Goal: Information Seeking & Learning: Find specific page/section

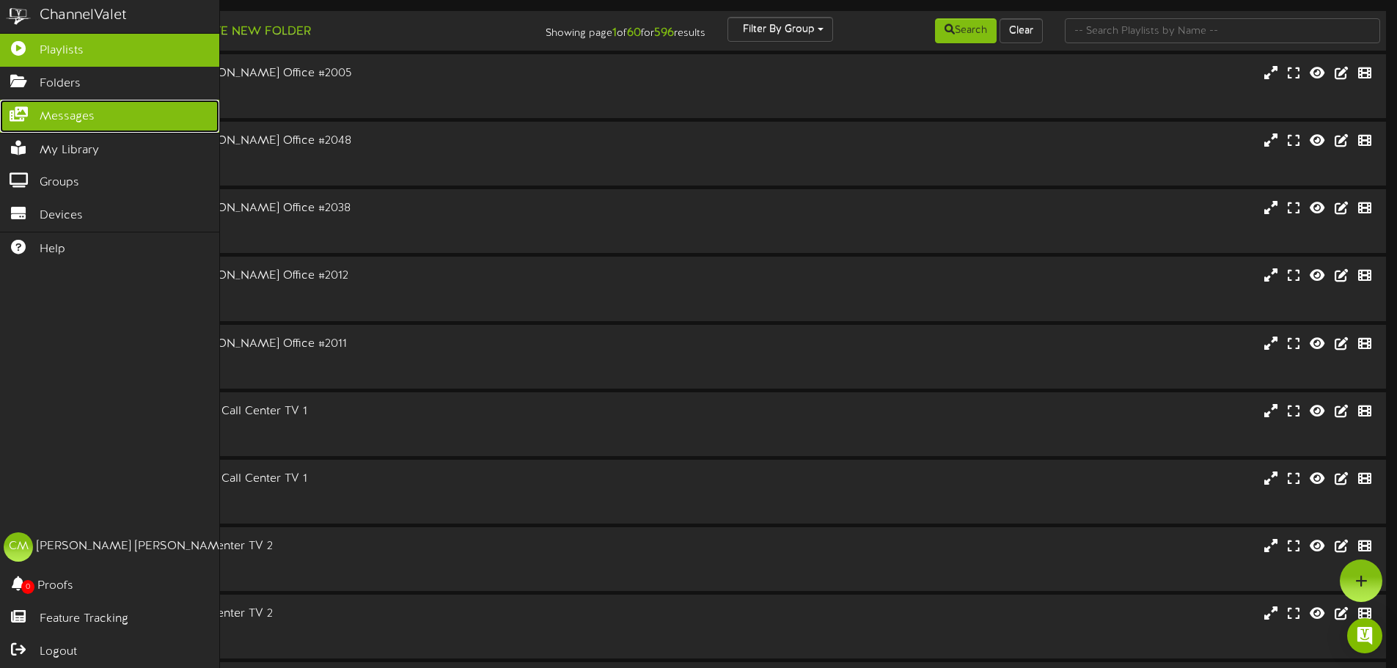
click at [106, 113] on link "Messages" at bounding box center [109, 116] width 219 height 33
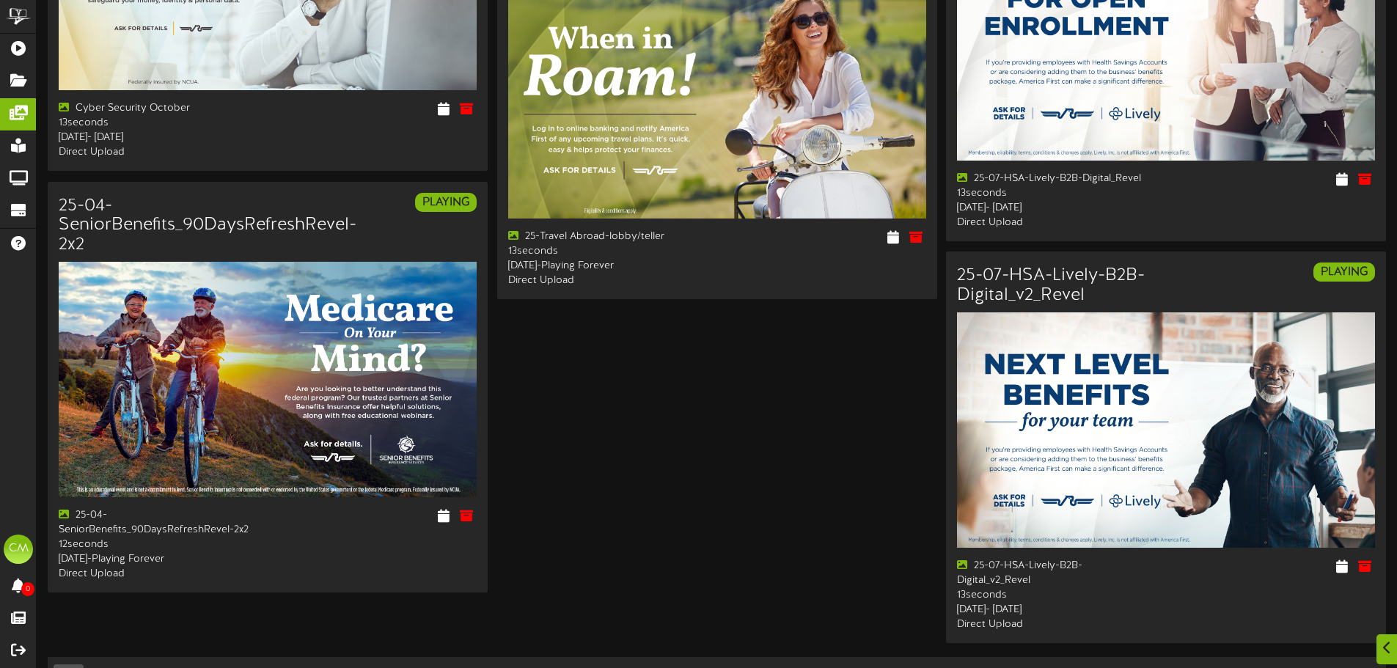
scroll to position [2173, 0]
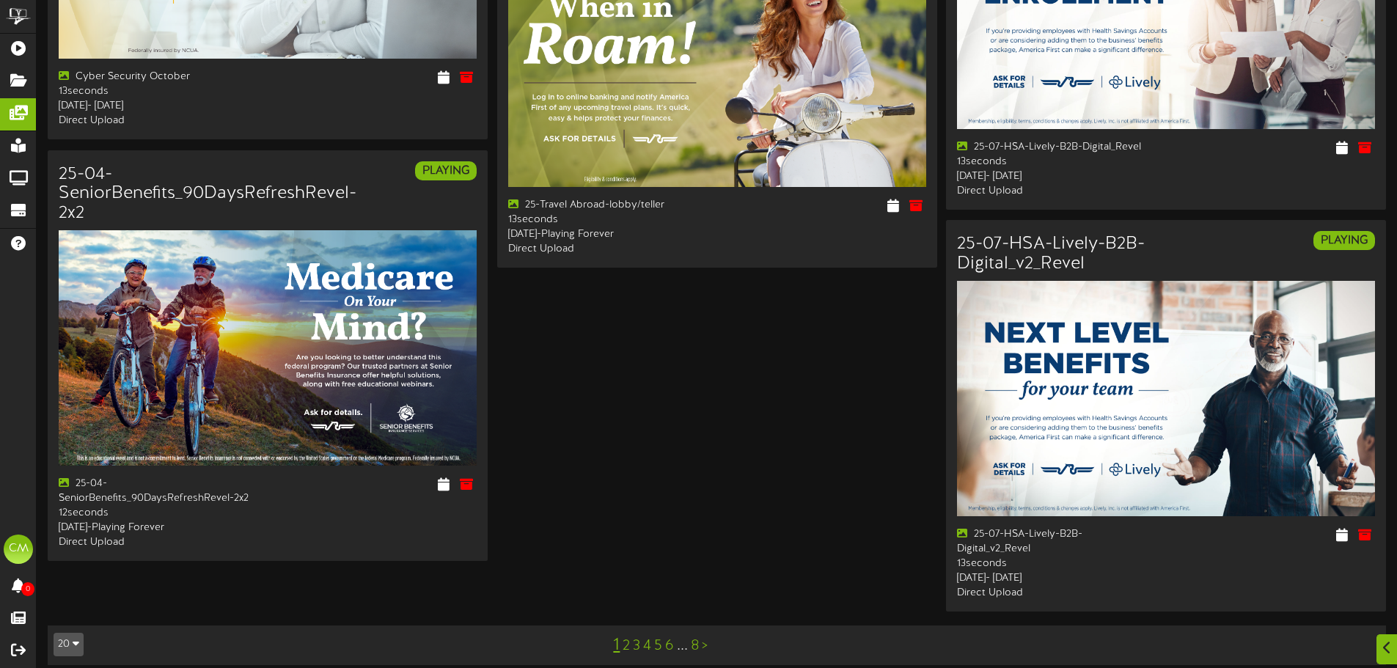
click at [623, 638] on link "2" at bounding box center [626, 646] width 7 height 16
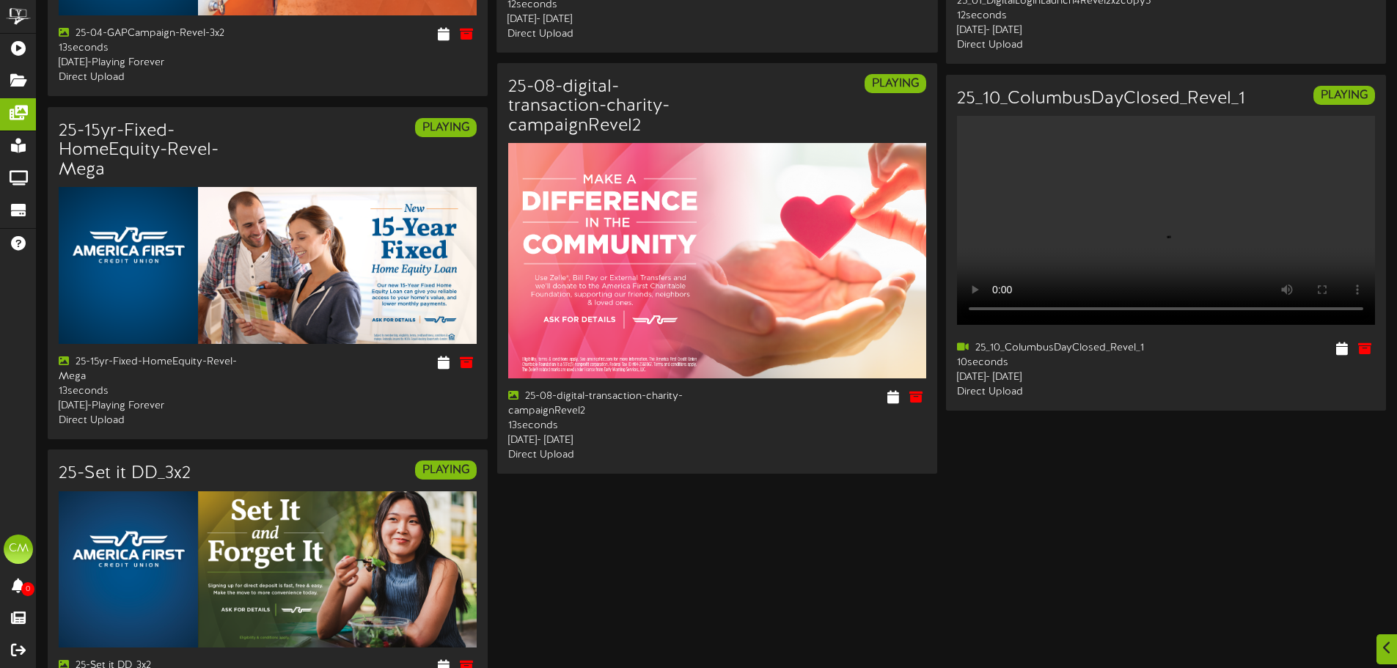
scroll to position [2042, 0]
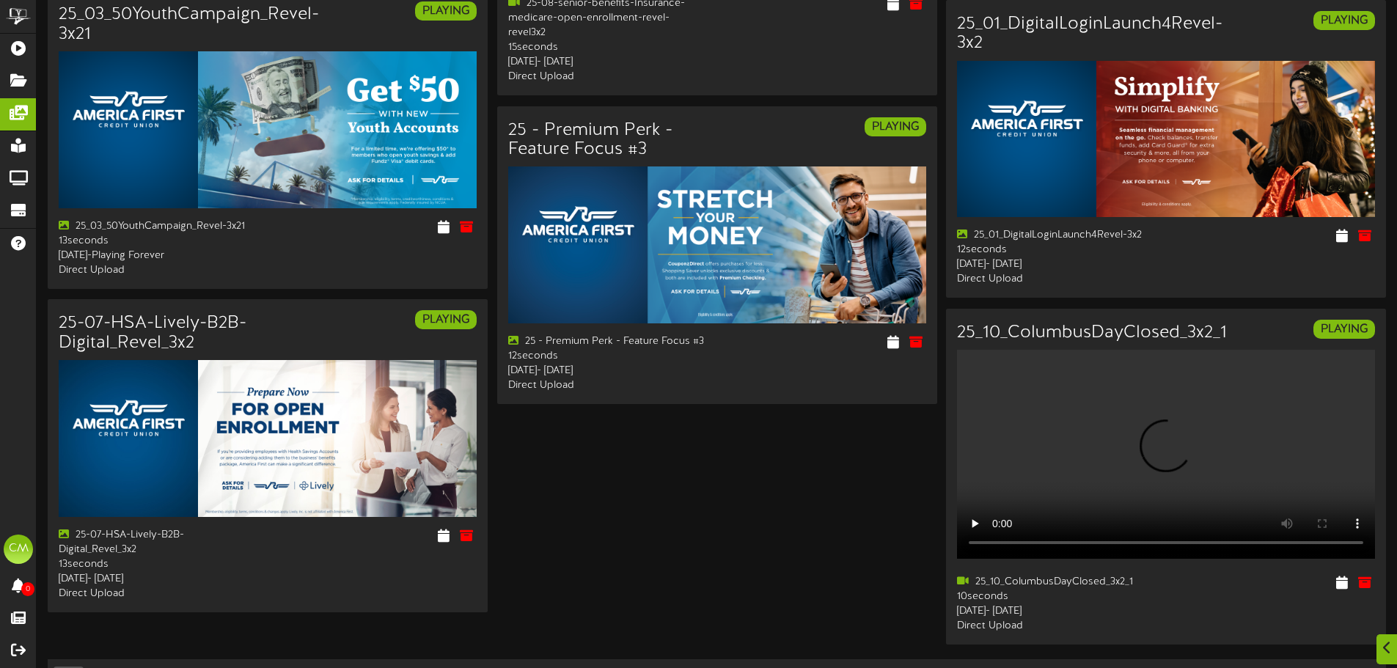
scroll to position [1711, 0]
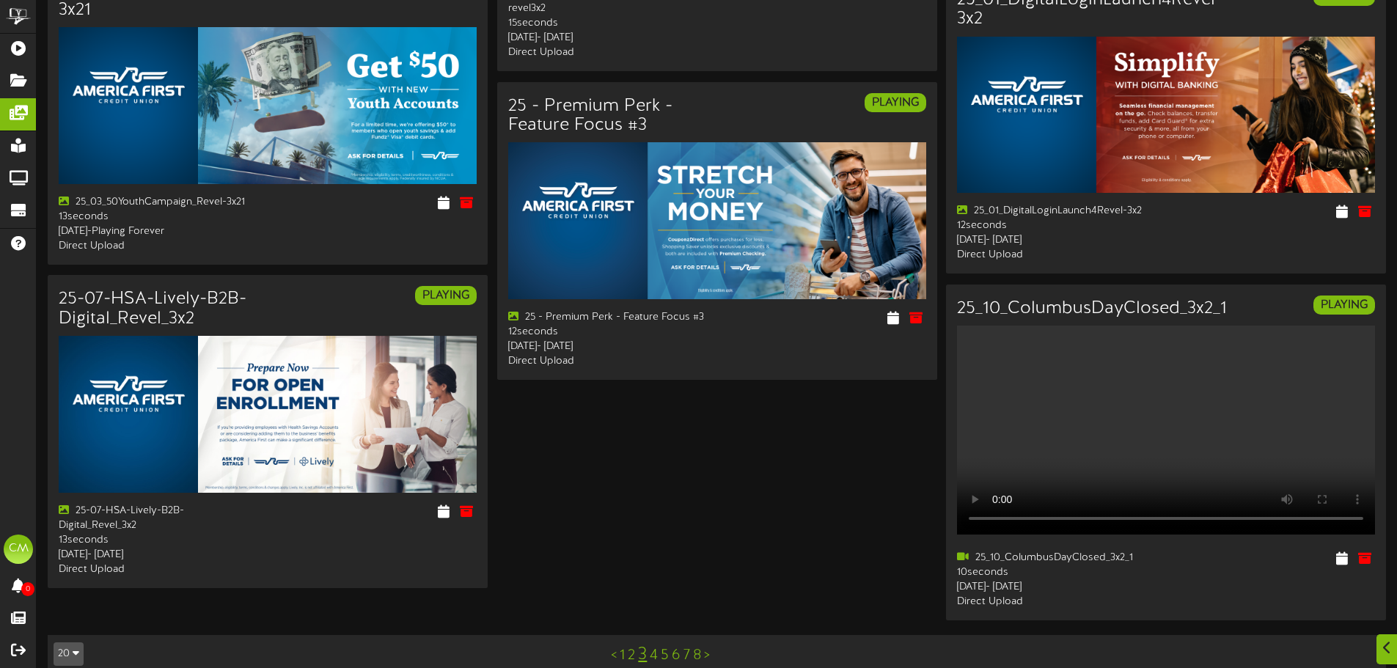
click at [655, 647] on link "4" at bounding box center [654, 655] width 8 height 16
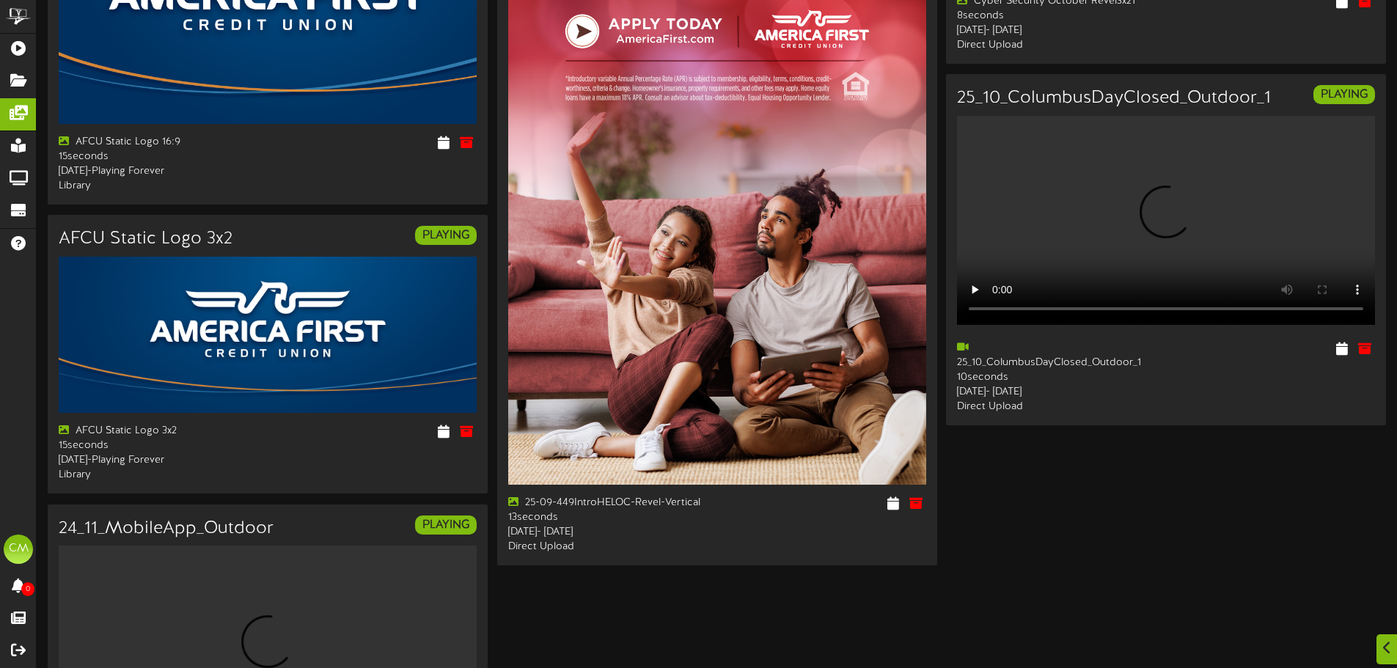
scroll to position [2704, 0]
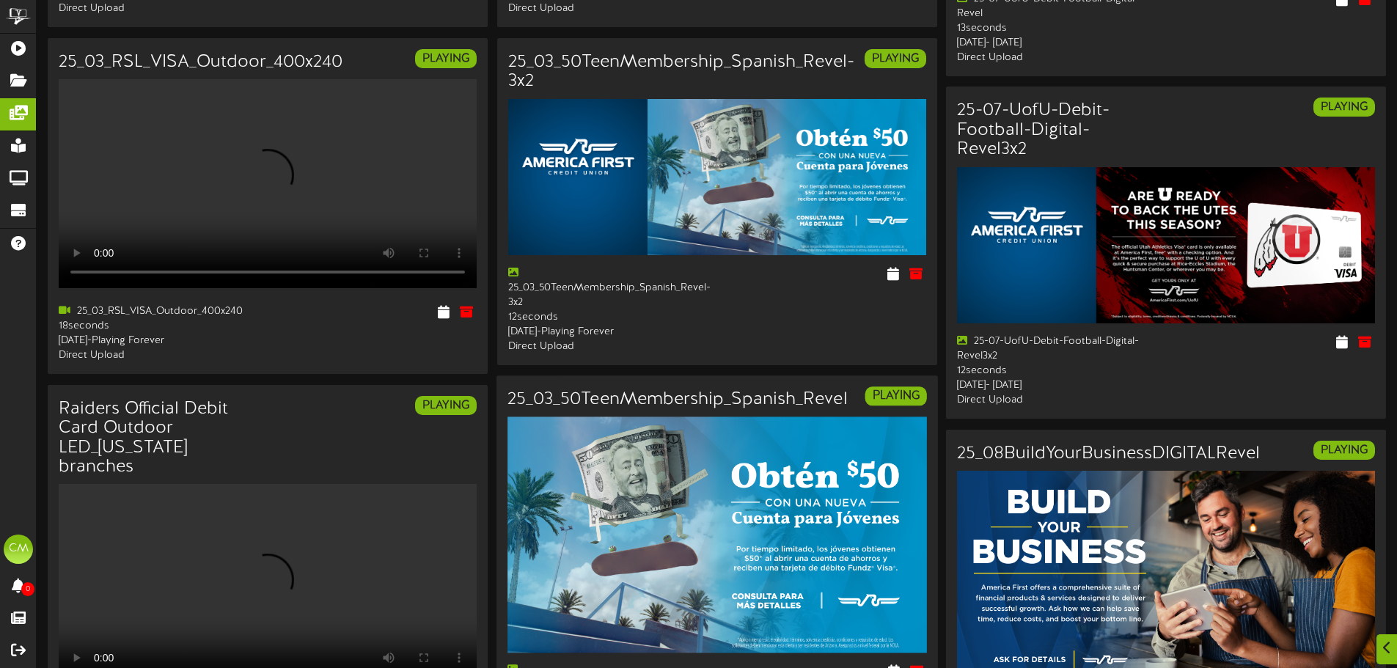
scroll to position [807, 0]
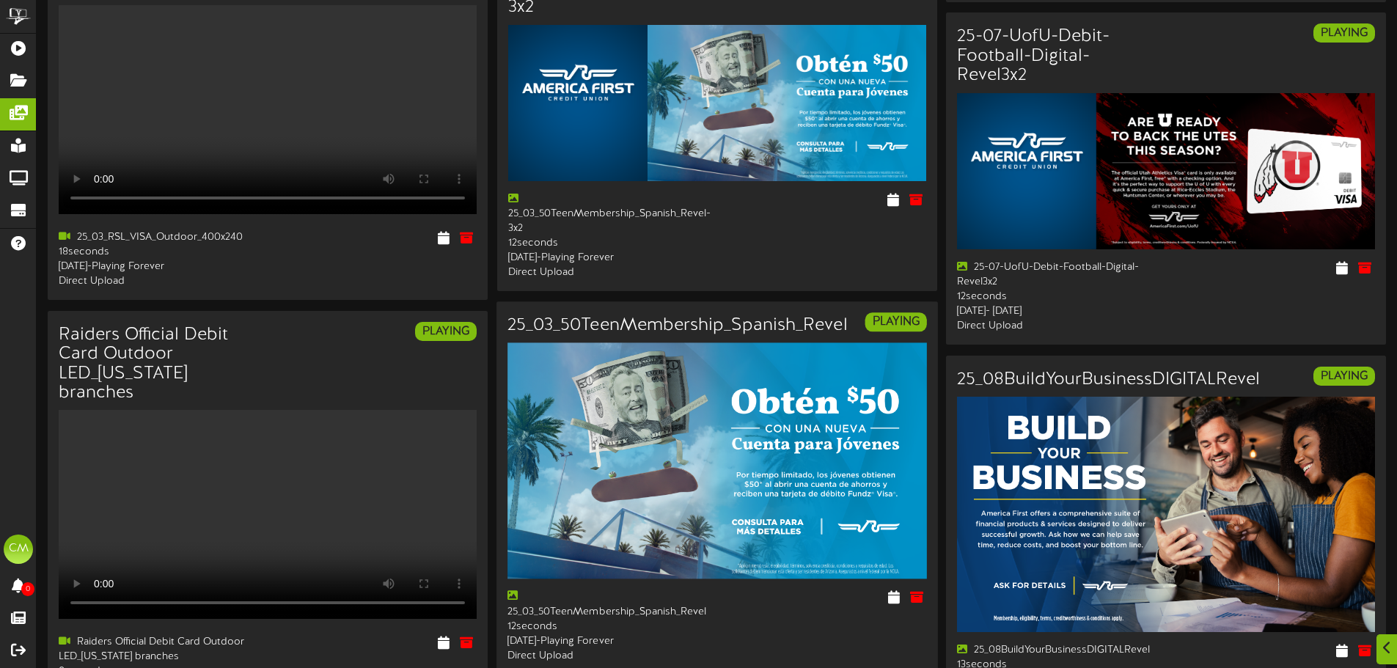
click at [746, 414] on img at bounding box center [716, 461] width 419 height 236
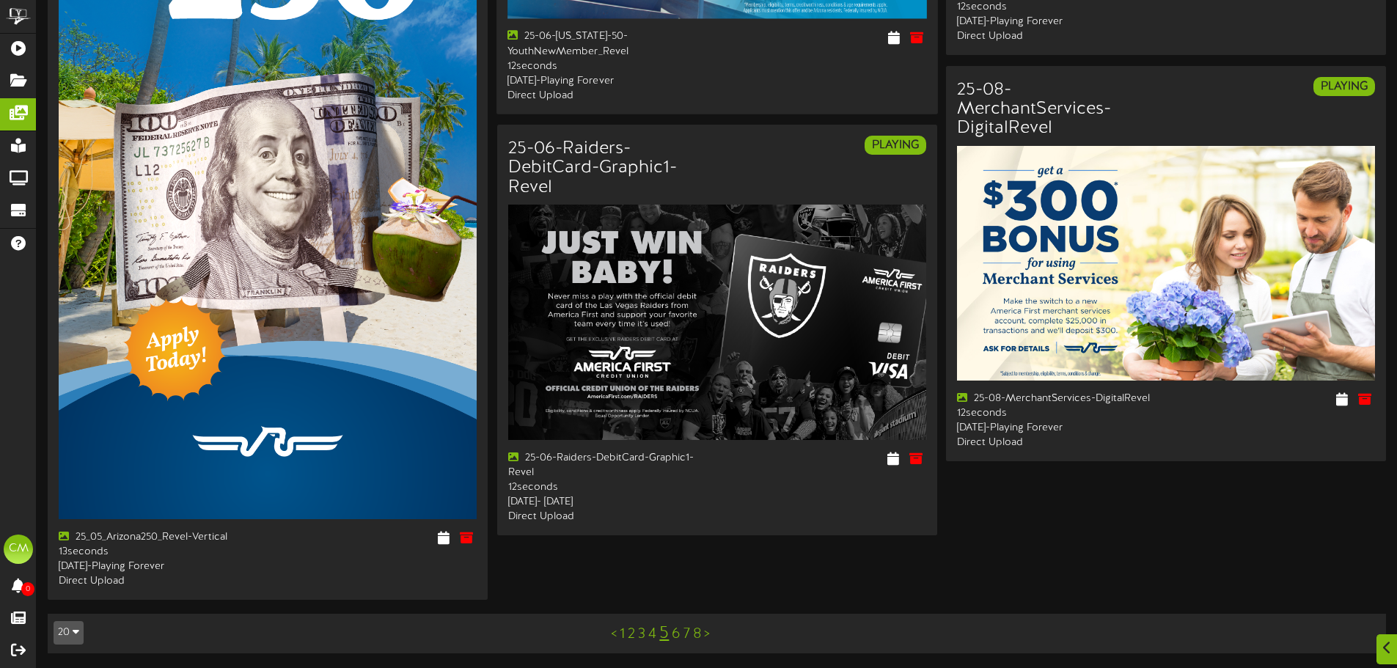
scroll to position [2162, 0]
click at [674, 631] on link "6" at bounding box center [676, 634] width 9 height 16
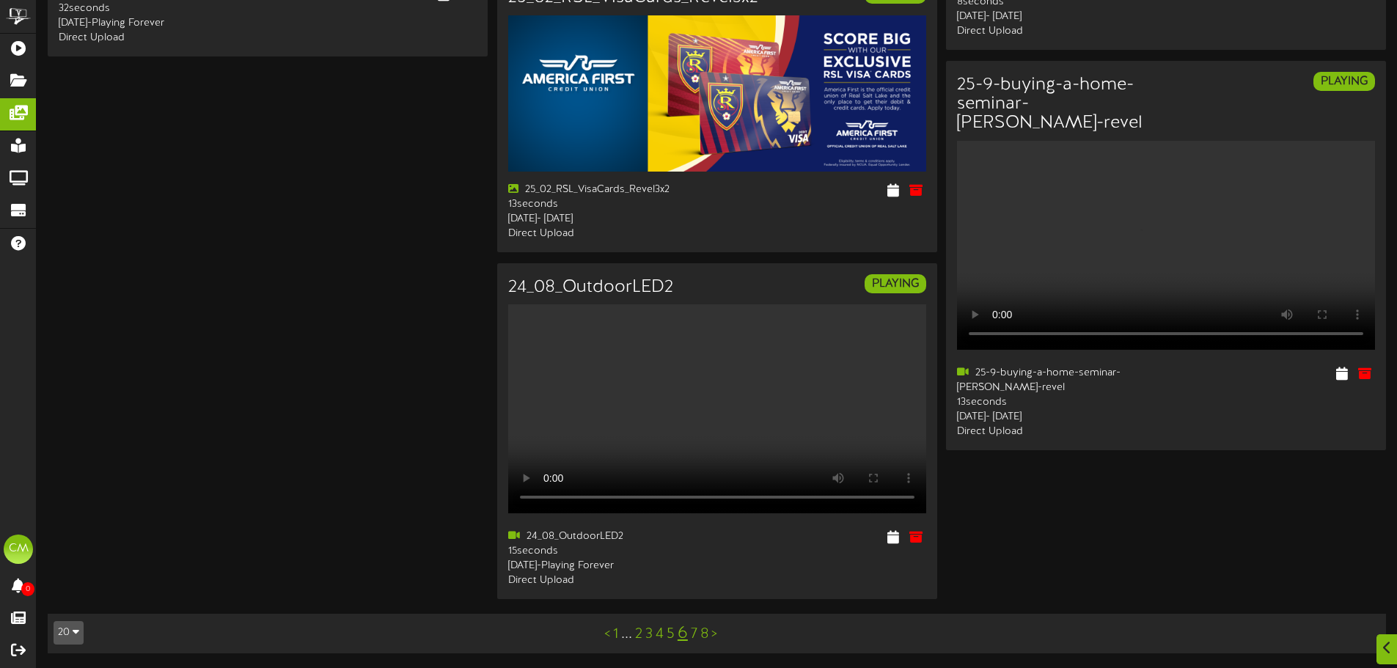
scroll to position [2635, 0]
click at [691, 635] on link "7" at bounding box center [694, 634] width 7 height 16
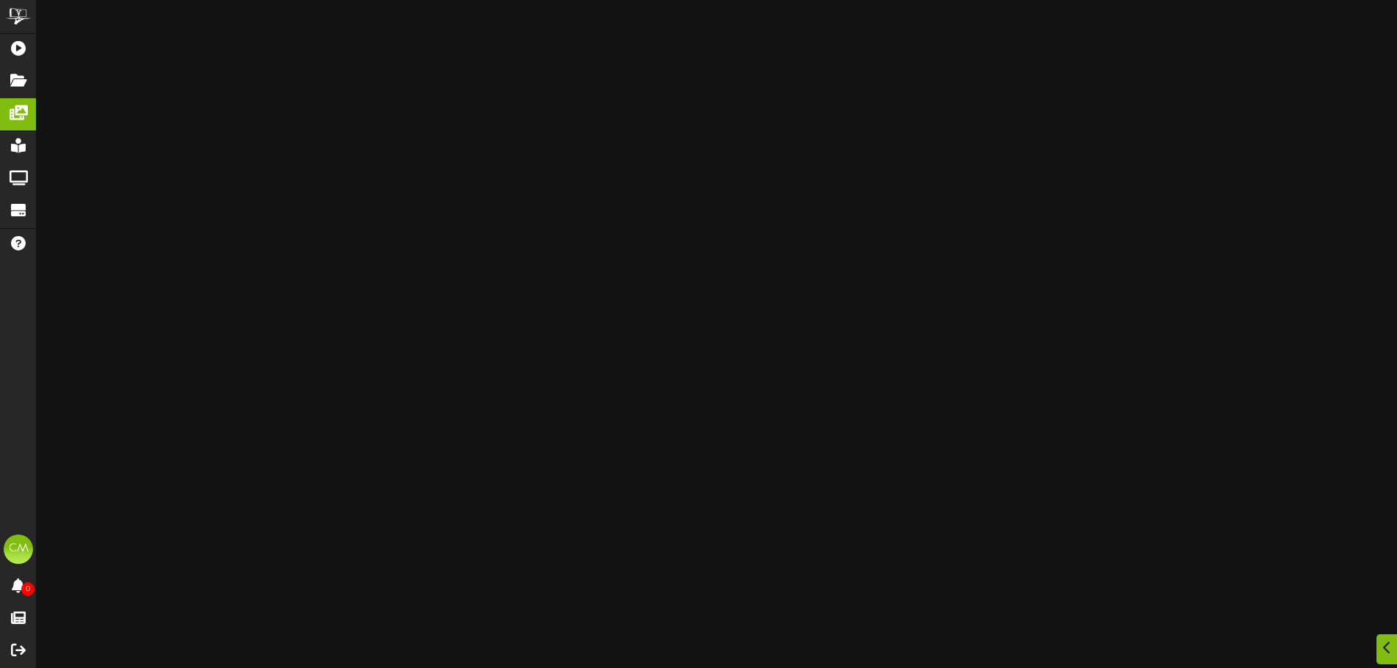
scroll to position [3890, 0]
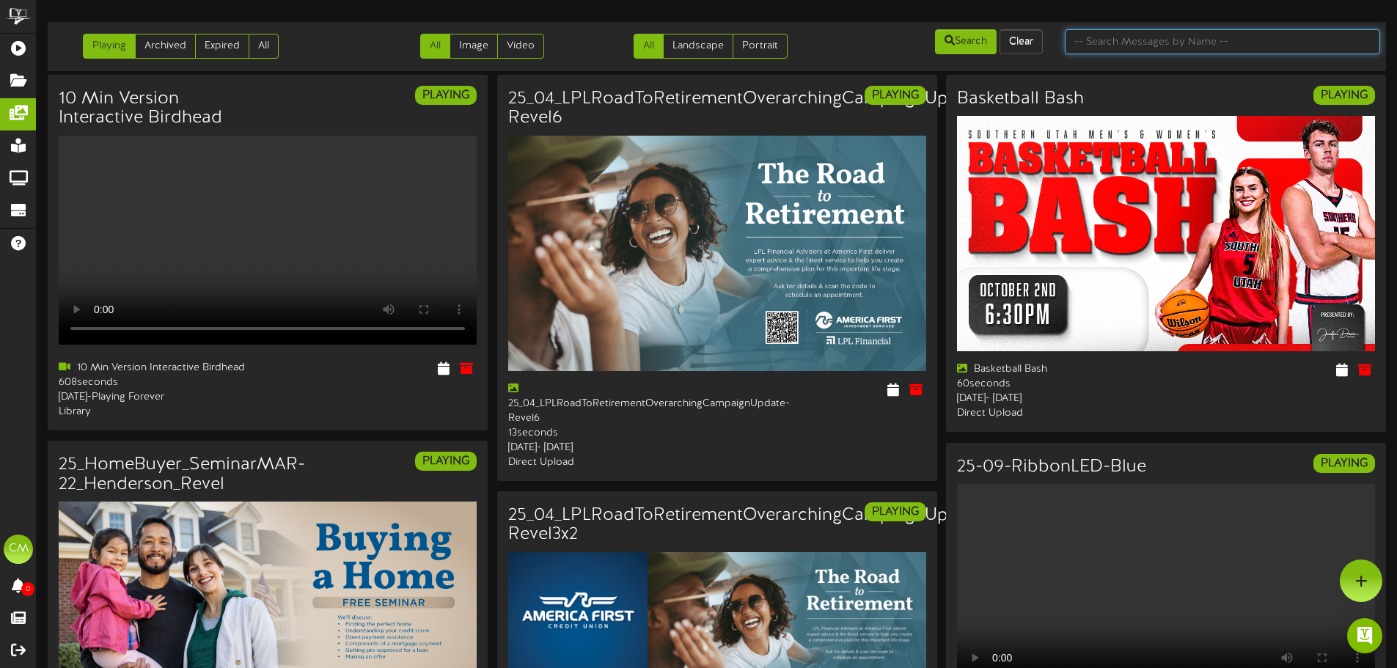
click at [1127, 45] on input "text" at bounding box center [1222, 41] width 315 height 25
type input "spanish"
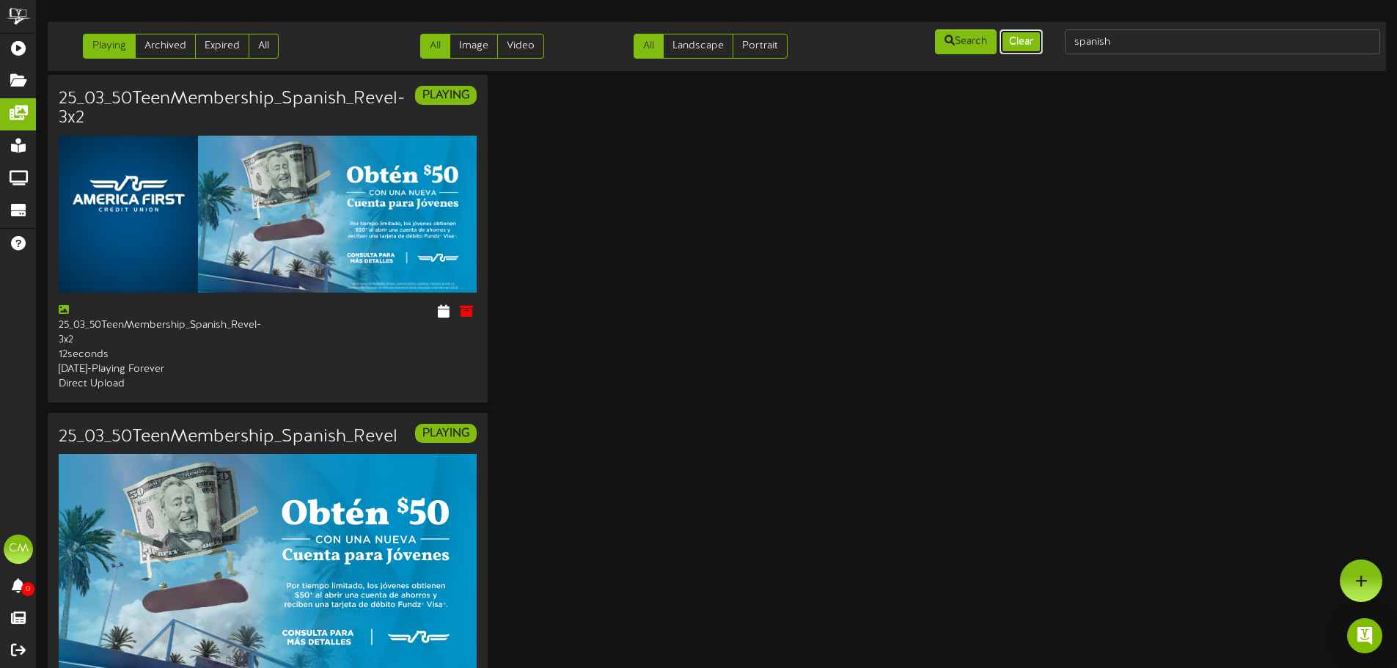
click at [1028, 43] on button "Clear" at bounding box center [1020, 41] width 43 height 25
